Goal: Task Accomplishment & Management: Manage account settings

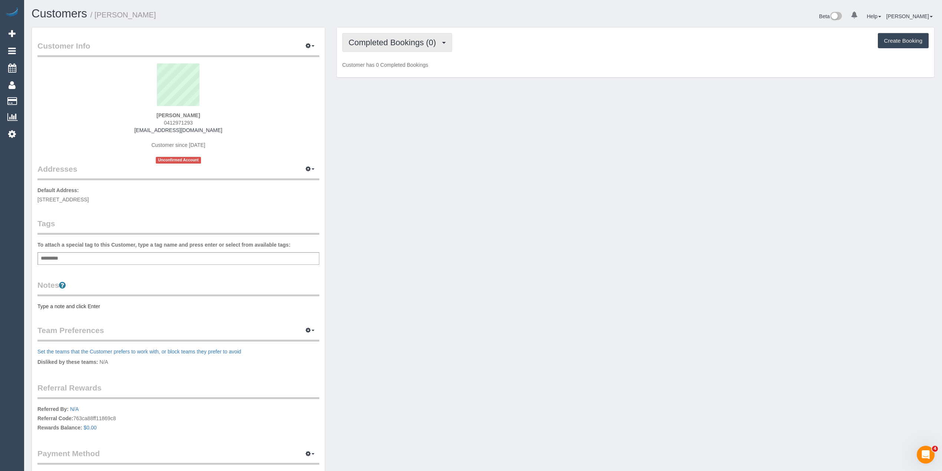
click at [367, 40] on span "Completed Bookings (0)" at bounding box center [394, 42] width 91 height 9
click at [377, 67] on link "Upcoming Bookings (1)" at bounding box center [381, 70] width 77 height 10
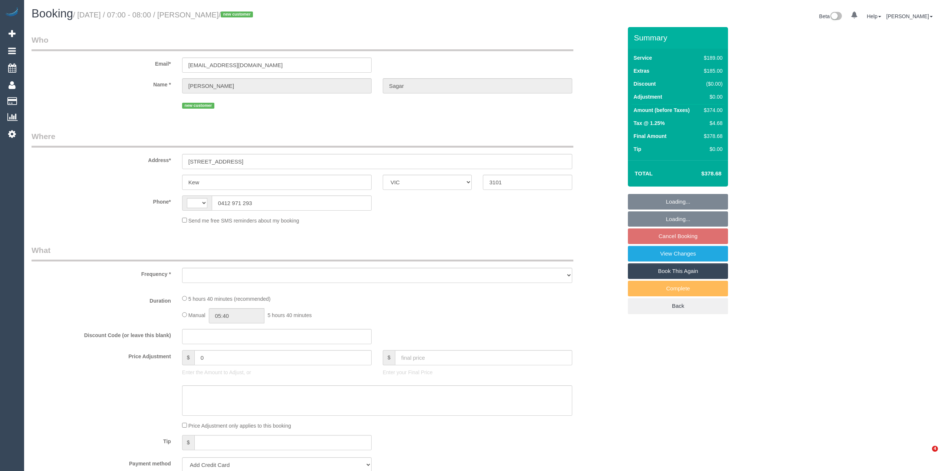
select select "VIC"
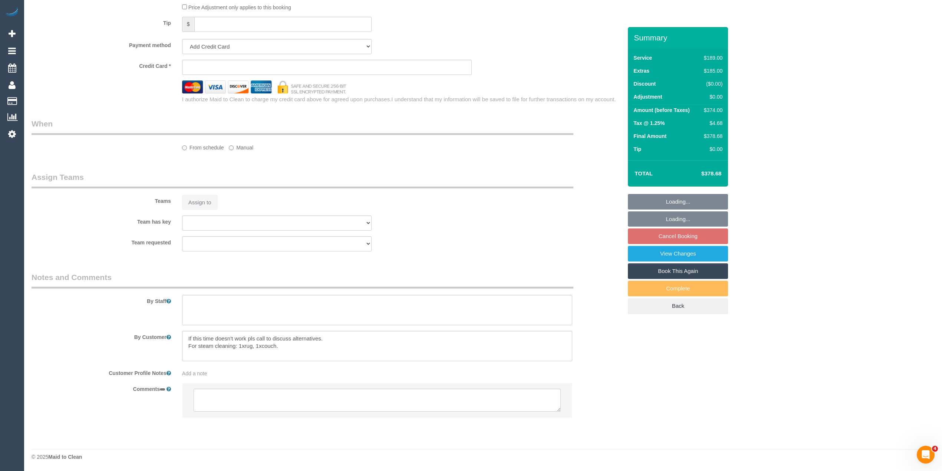
select select "string:AU"
select select "object:785"
select select "string:stripe-pm_1S9LML2GScqysDRVcjmDDMmK"
select select "spot1"
select select "number:29"
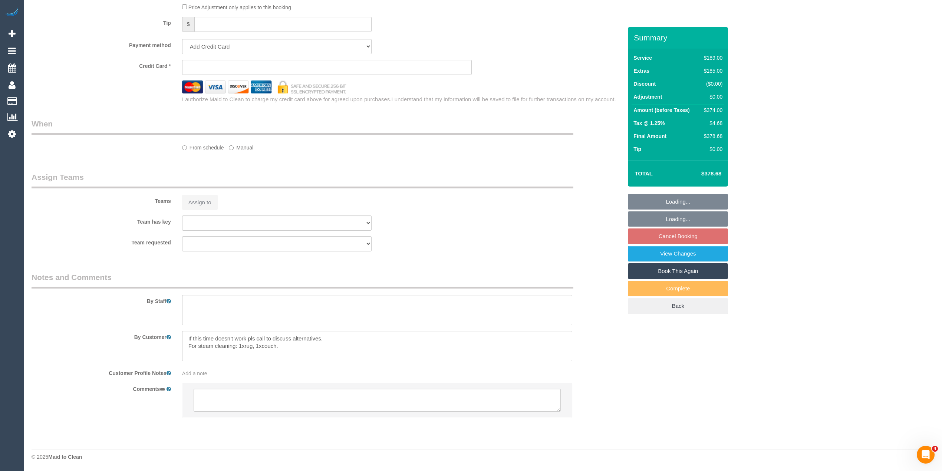
select select "number:14"
select select "number:18"
select select "number:36"
select select "number:13"
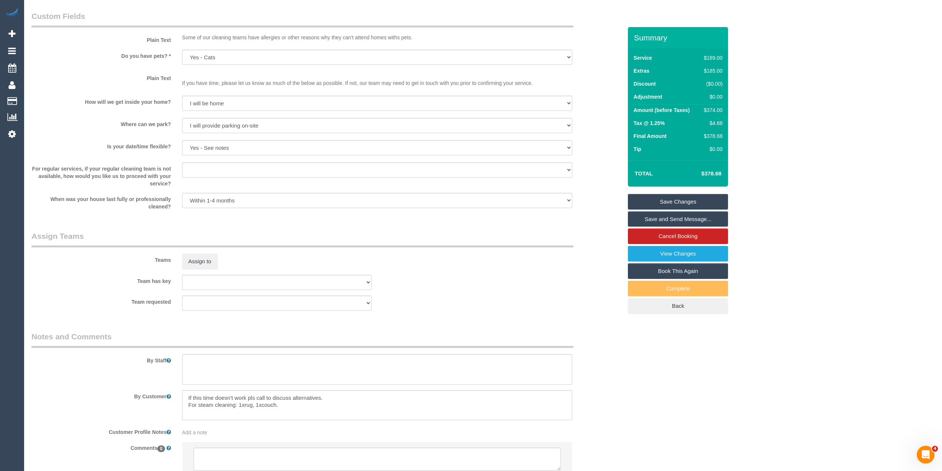
scroll to position [942, 0]
